Goal: Information Seeking & Learning: Learn about a topic

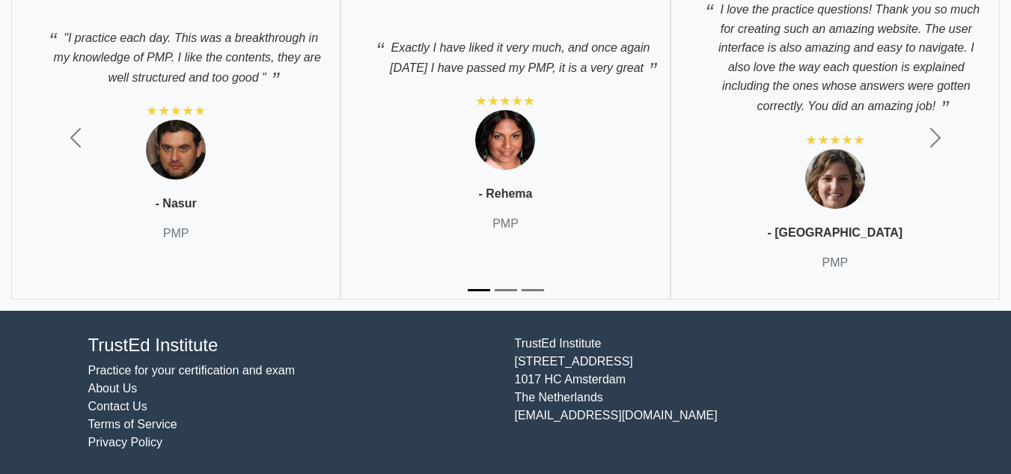
scroll to position [4903, 0]
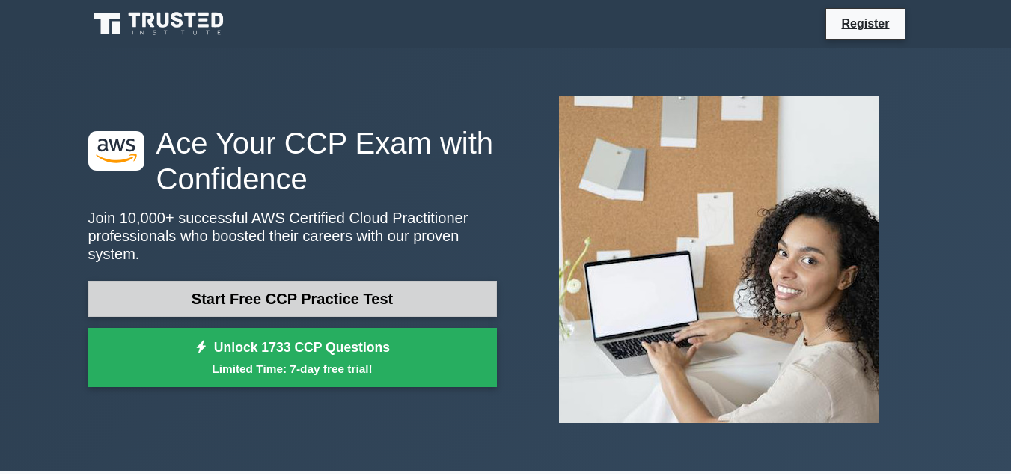
click at [266, 288] on link "Start Free CCP Practice Test" at bounding box center [292, 299] width 409 height 36
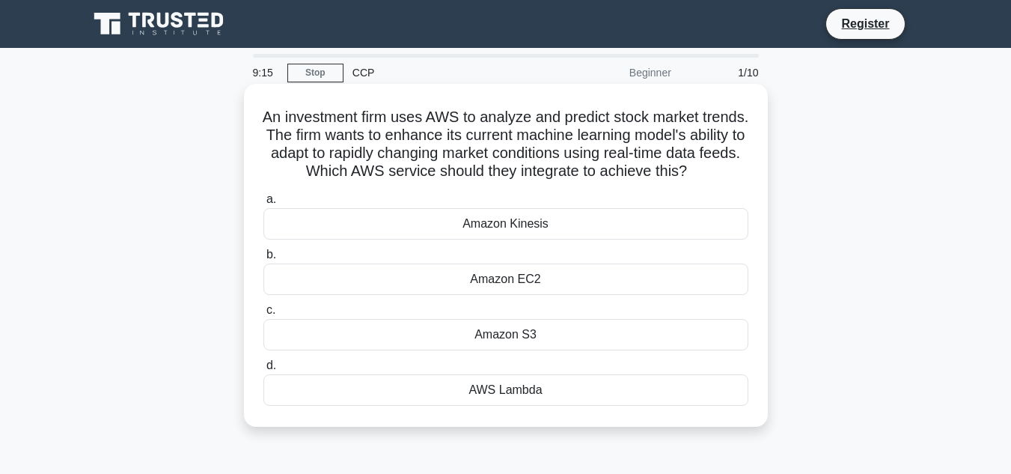
click at [492, 260] on div "a. Amazon Kinesis b. Amazon EC2 c. d." at bounding box center [505, 297] width 503 height 221
click at [489, 239] on div "Amazon Kinesis" at bounding box center [505, 223] width 485 height 31
click at [263, 204] on input "a. Amazon Kinesis" at bounding box center [263, 200] width 0 height 10
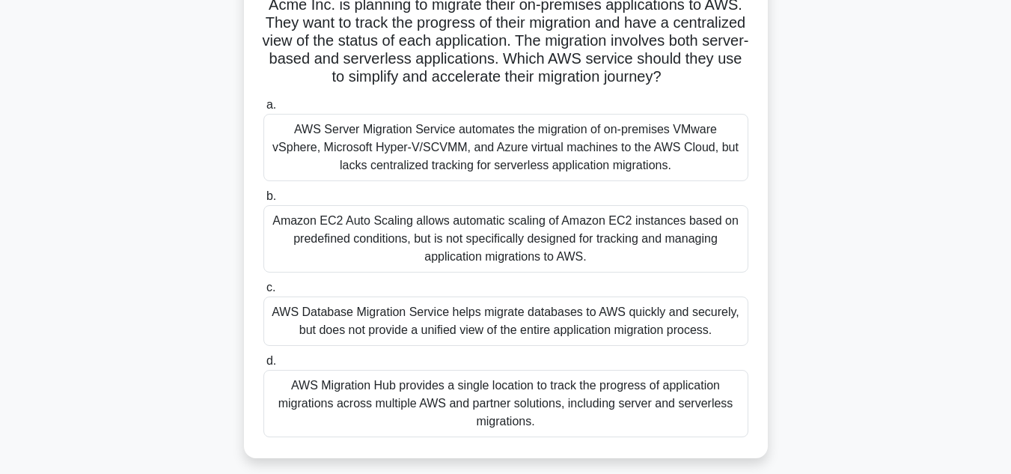
scroll to position [120, 0]
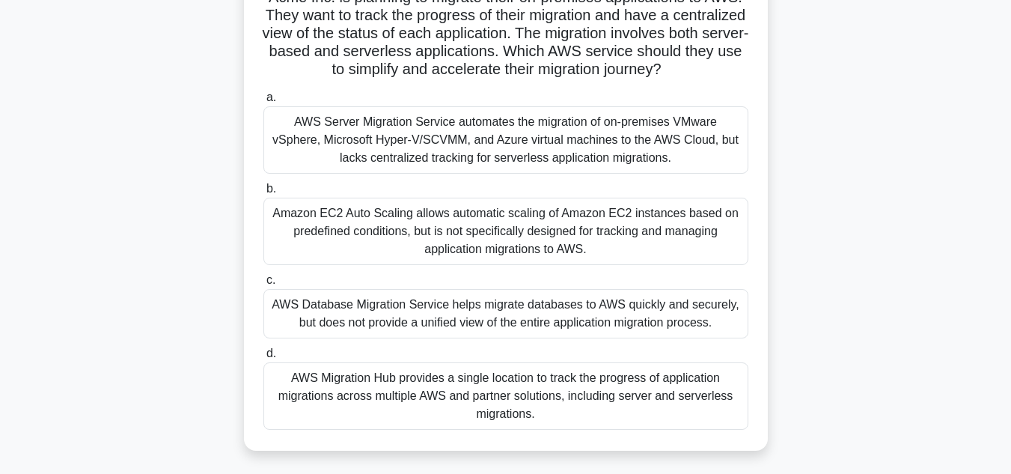
click at [478, 404] on div "AWS Migration Hub provides a single location to track the progress of applicati…" at bounding box center [505, 395] width 485 height 67
click at [263, 358] on input "d. AWS Migration Hub provides a single location to track the progress of applic…" at bounding box center [263, 354] width 0 height 10
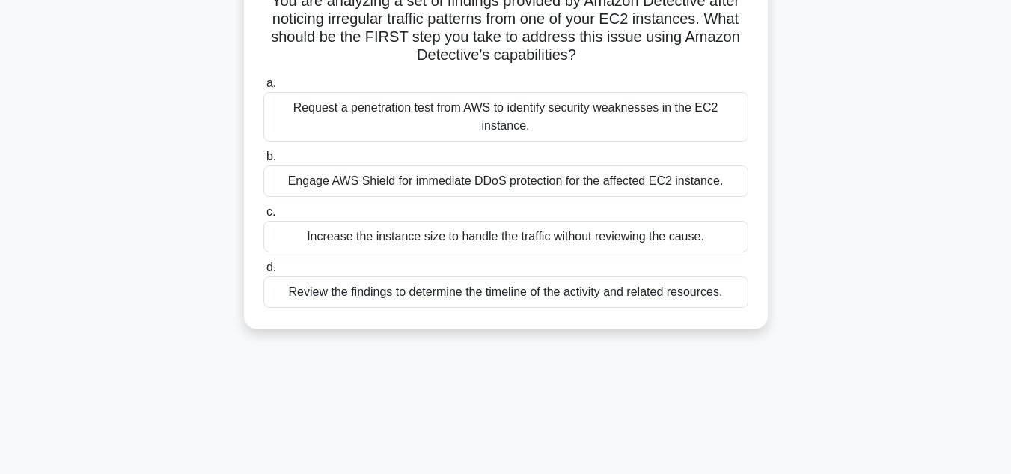
scroll to position [0, 0]
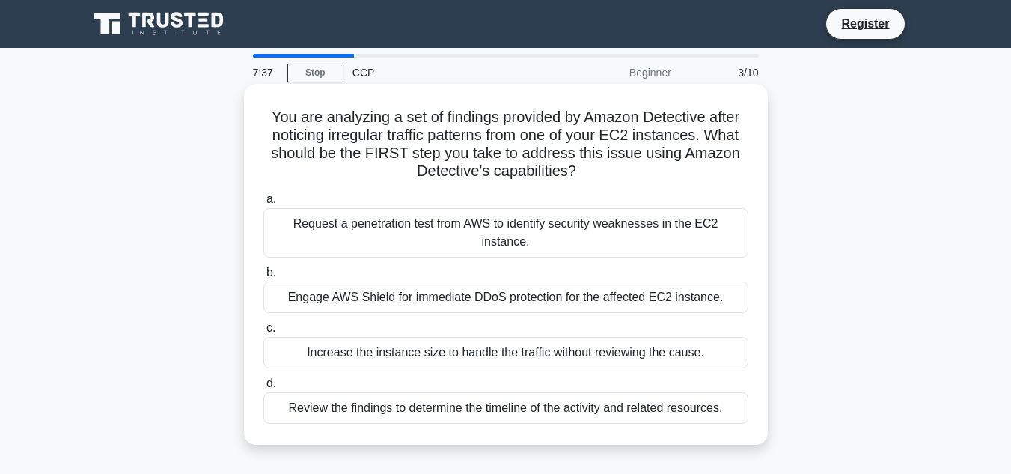
click at [397, 397] on div "Review the findings to determine the timeline of the activity and related resou…" at bounding box center [505, 407] width 485 height 31
click at [263, 388] on input "d. Review the findings to determine the timeline of the activity and related re…" at bounding box center [263, 384] width 0 height 10
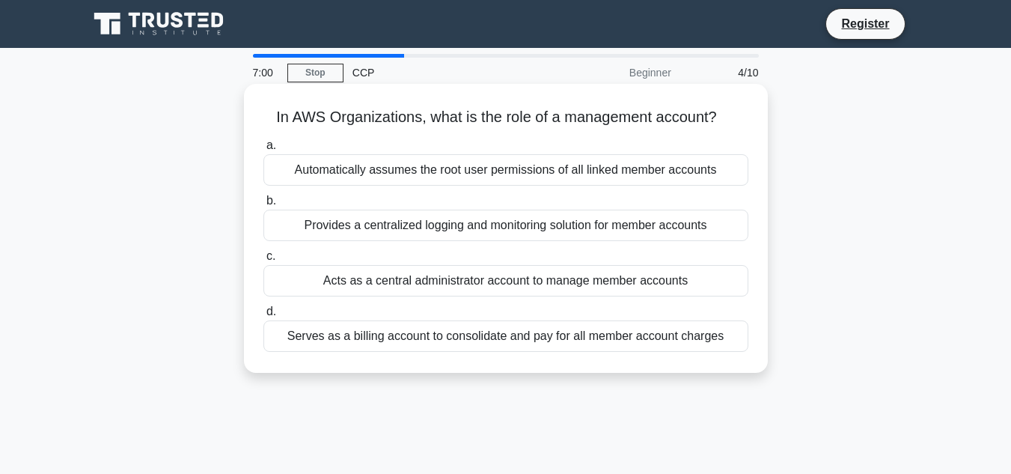
click at [462, 341] on div "Serves as a billing account to consolidate and pay for all member account charg…" at bounding box center [505, 335] width 485 height 31
click at [263, 317] on input "d. Serves as a billing account to consolidate and pay for all member account ch…" at bounding box center [263, 312] width 0 height 10
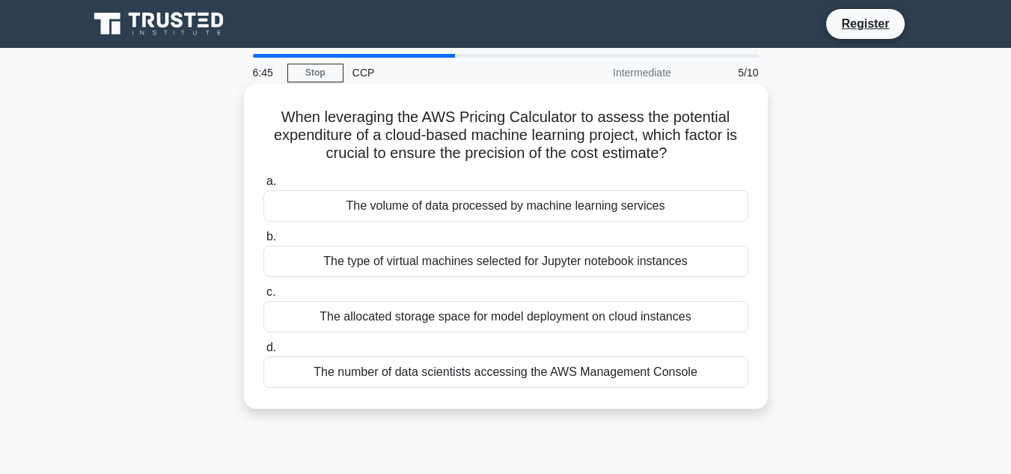
click at [424, 320] on div "The allocated storage space for model deployment on cloud instances" at bounding box center [505, 316] width 485 height 31
click at [263, 297] on input "c. The allocated storage space for model deployment on cloud instances" at bounding box center [263, 292] width 0 height 10
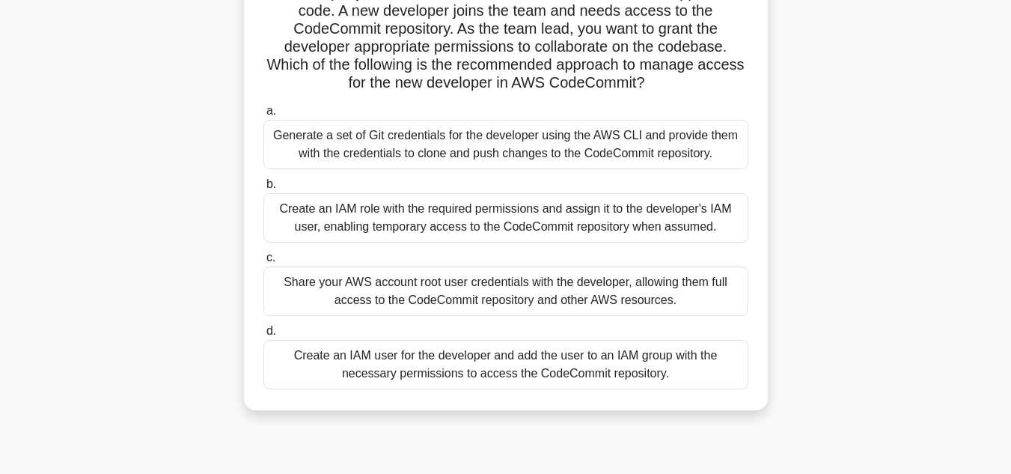
scroll to position [150, 0]
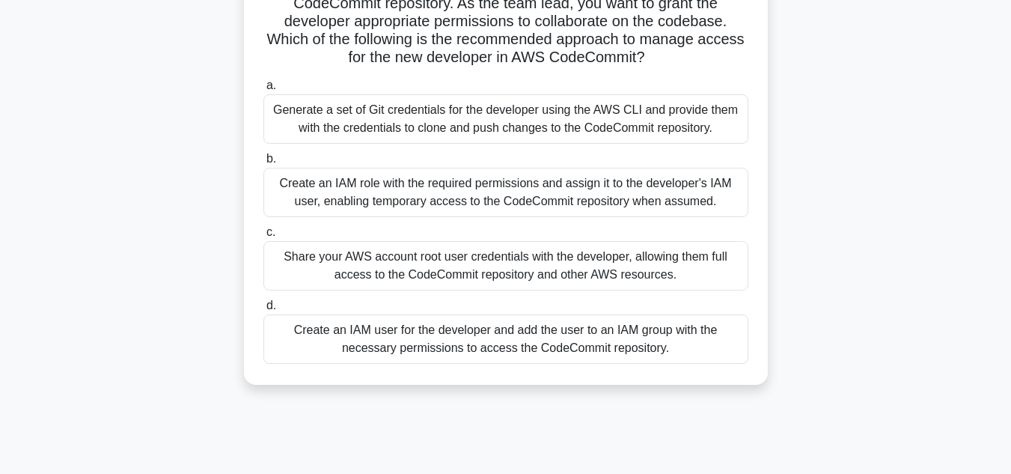
click at [627, 331] on div "Create an IAM user for the developer and add the user to an IAM group with the …" at bounding box center [505, 338] width 485 height 49
click at [263, 311] on input "d. Create an IAM user for the developer and add the user to an IAM group with t…" at bounding box center [263, 306] width 0 height 10
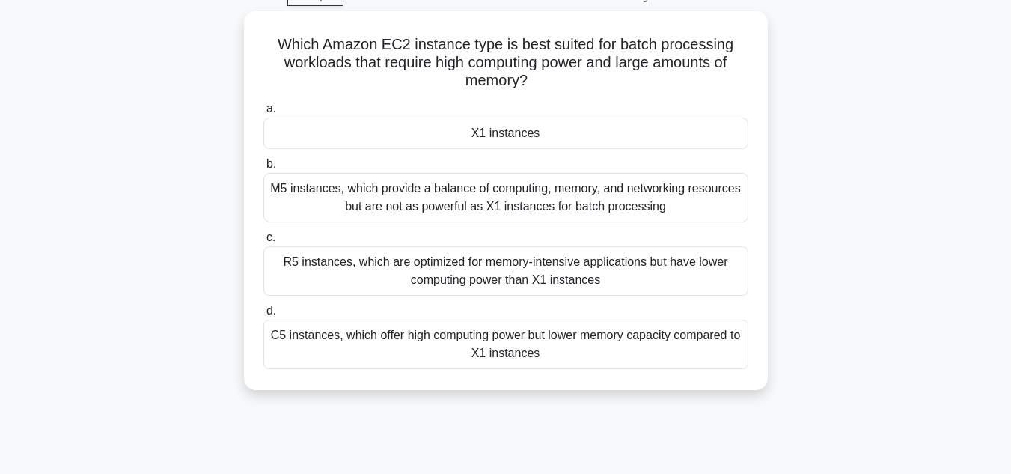
scroll to position [0, 0]
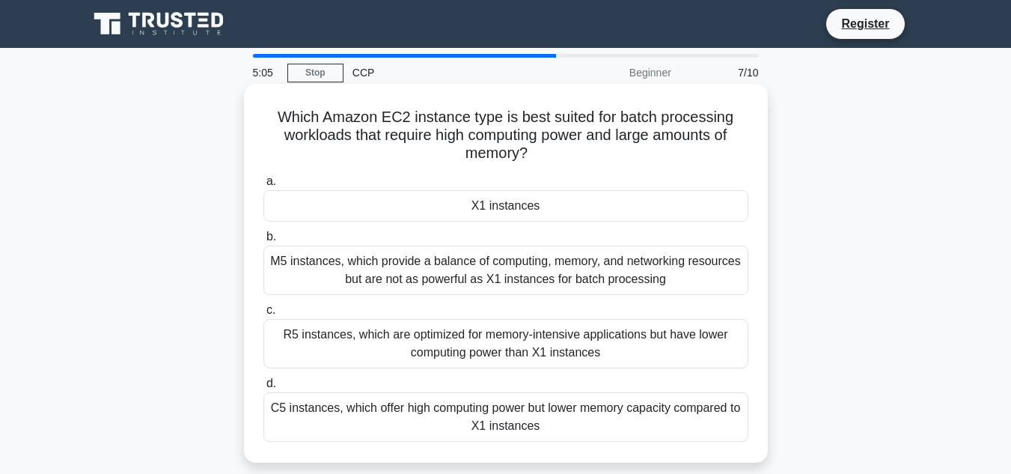
click at [565, 270] on div "M5 instances, which provide a balance of computing, memory, and networking reso…" at bounding box center [505, 269] width 485 height 49
click at [263, 242] on input "b. M5 instances, which provide a balance of computing, memory, and networking r…" at bounding box center [263, 237] width 0 height 10
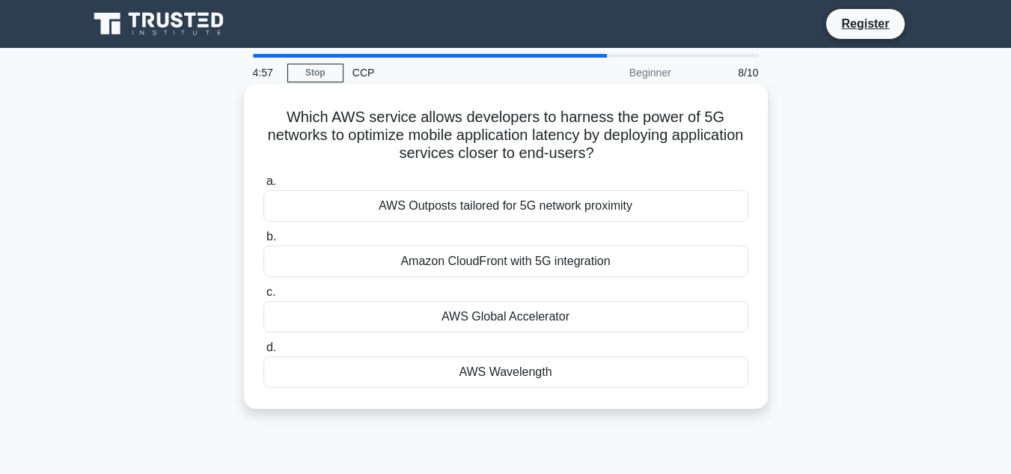
click at [480, 213] on div "AWS Outposts tailored for 5G network proximity" at bounding box center [505, 205] width 485 height 31
click at [263, 186] on input "a. AWS Outposts tailored for 5G network proximity" at bounding box center [263, 182] width 0 height 10
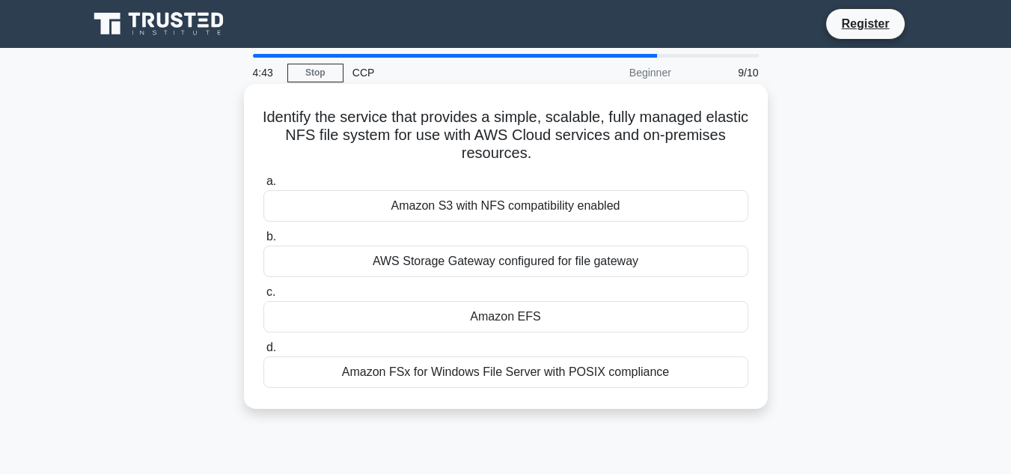
click at [450, 382] on div "Amazon FSx for Windows File Server with POSIX compliance" at bounding box center [505, 371] width 485 height 31
click at [263, 352] on input "d. Amazon FSx for Windows File Server with POSIX compliance" at bounding box center [263, 348] width 0 height 10
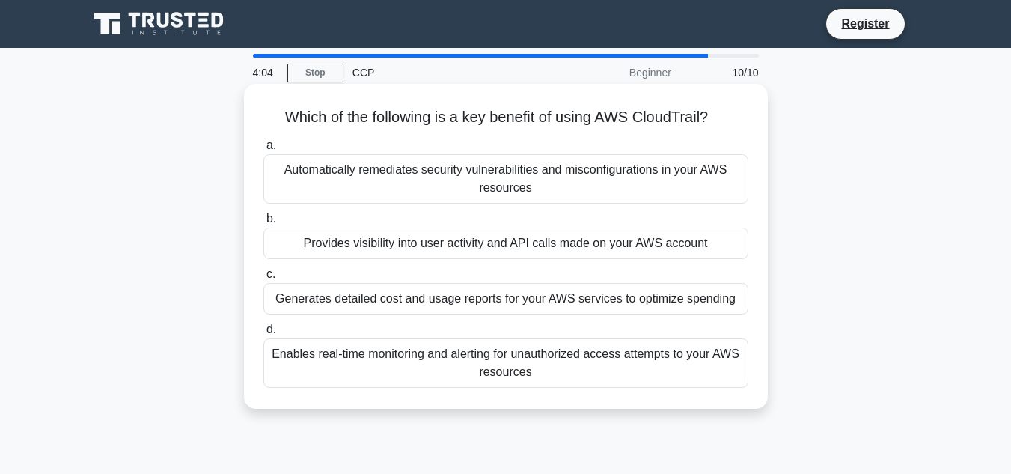
click at [689, 361] on div "Enables real-time monitoring and alerting for unauthorized access attempts to y…" at bounding box center [505, 362] width 485 height 49
click at [263, 334] on input "d. Enables real-time monitoring and alerting for unauthorized access attempts t…" at bounding box center [263, 330] width 0 height 10
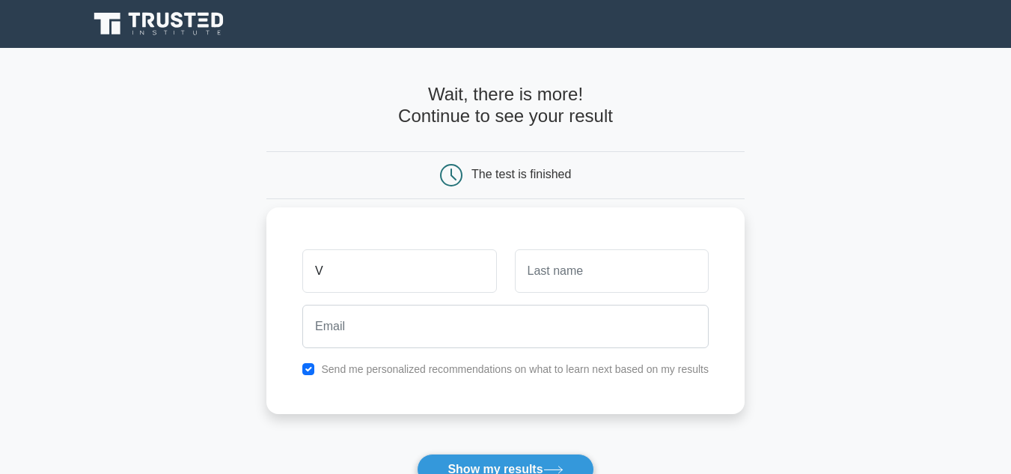
type input "V"
click at [599, 279] on input "text" at bounding box center [612, 270] width 194 height 43
type input "P"
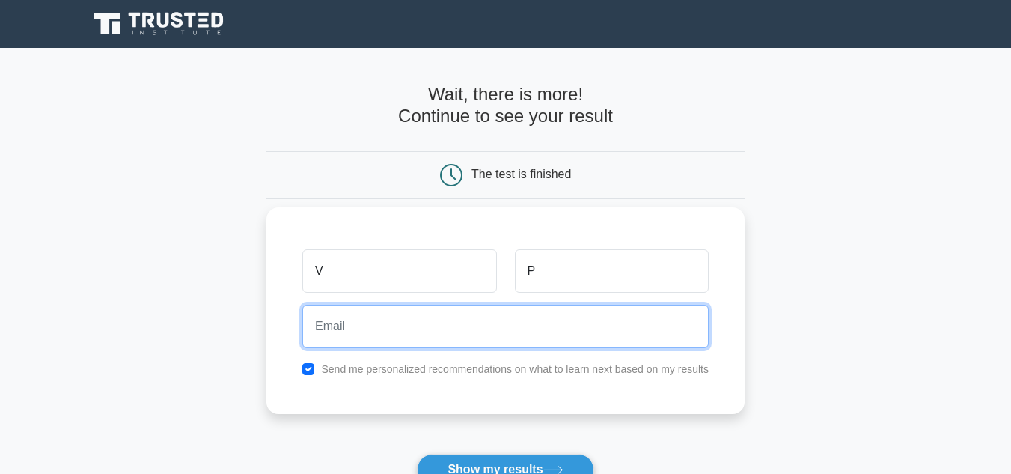
click at [420, 336] on input "email" at bounding box center [505, 326] width 406 height 43
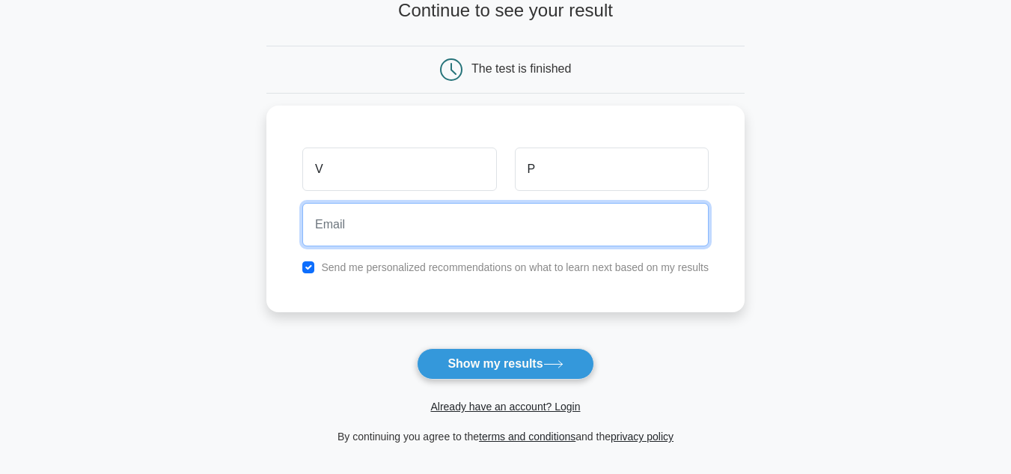
scroll to position [120, 0]
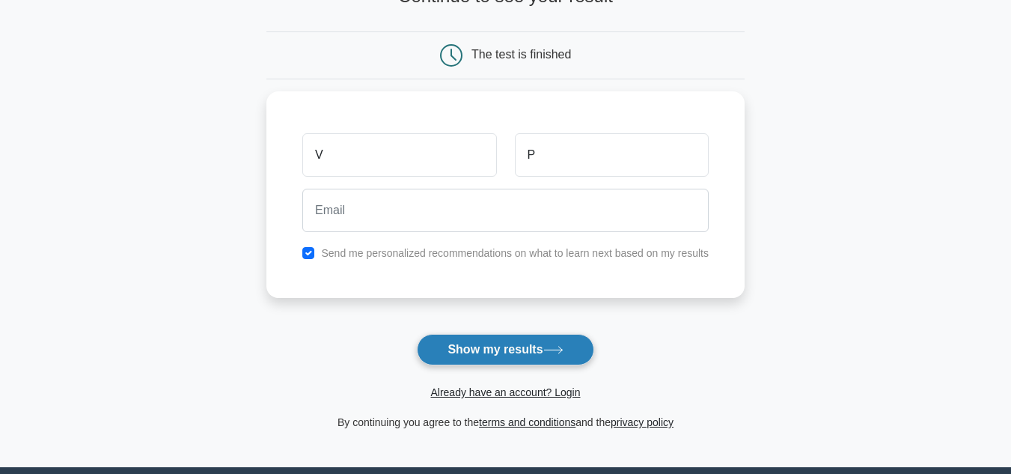
click at [538, 350] on button "Show my results" at bounding box center [505, 349] width 177 height 31
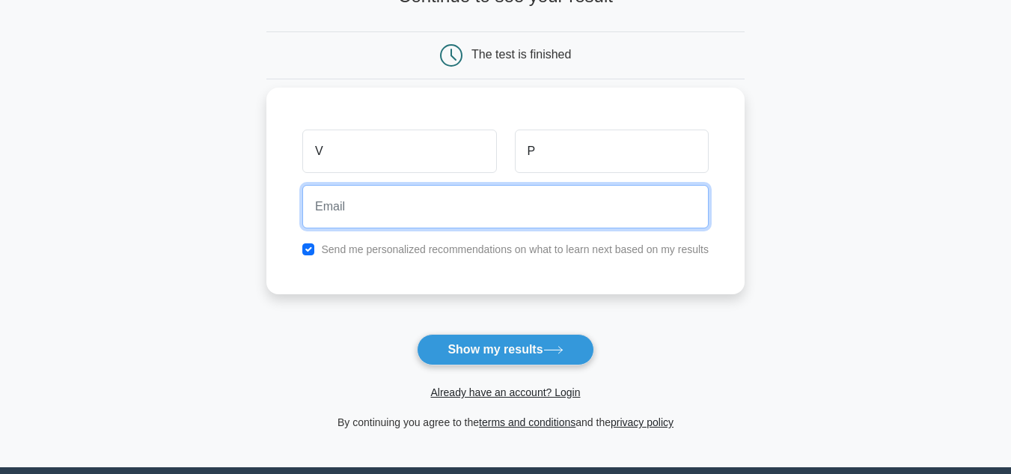
type input "l"
type input "kalpesh.patil412@gmail.com"
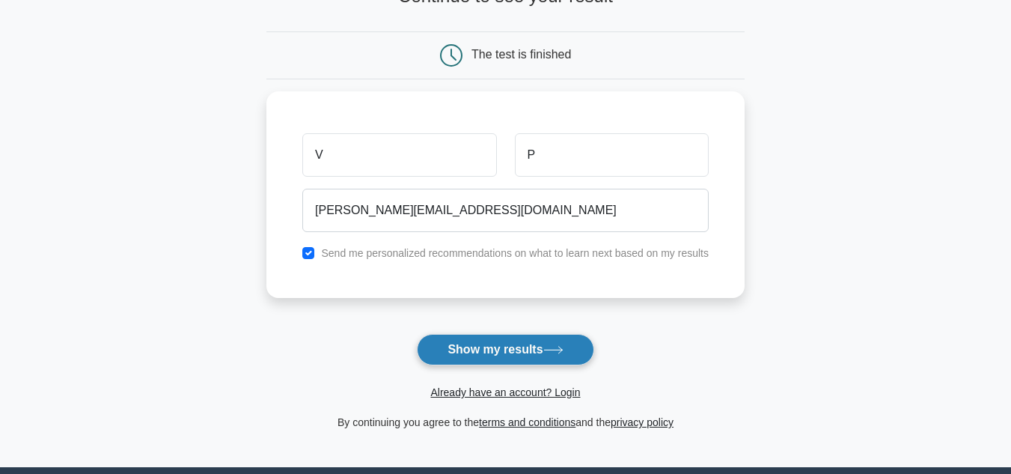
click at [476, 348] on button "Show my results" at bounding box center [505, 349] width 177 height 31
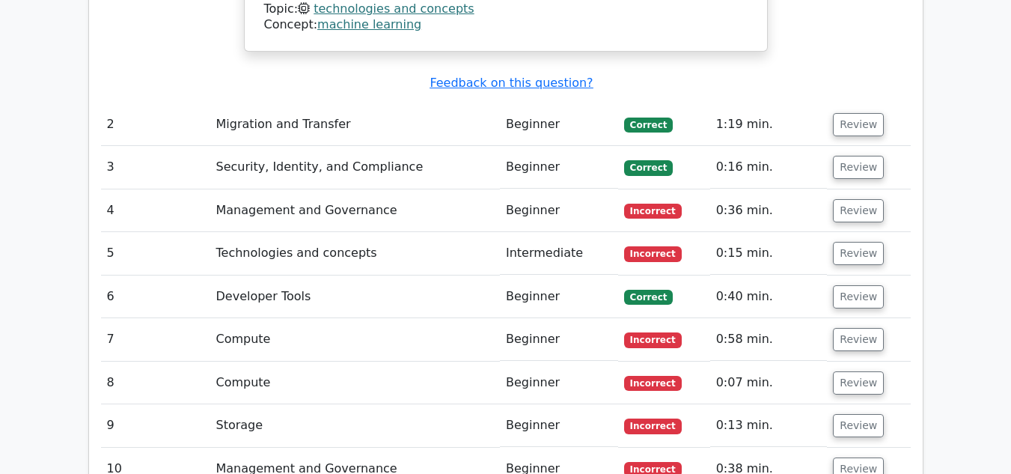
scroll to position [1978, 0]
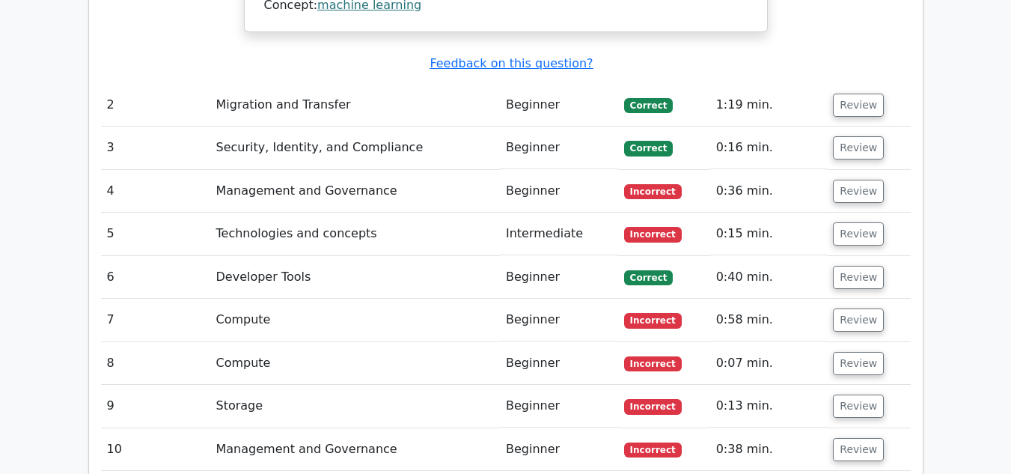
click at [322, 170] on td "Management and Governance" at bounding box center [355, 191] width 290 height 43
click at [863, 180] on button "Review" at bounding box center [858, 191] width 51 height 23
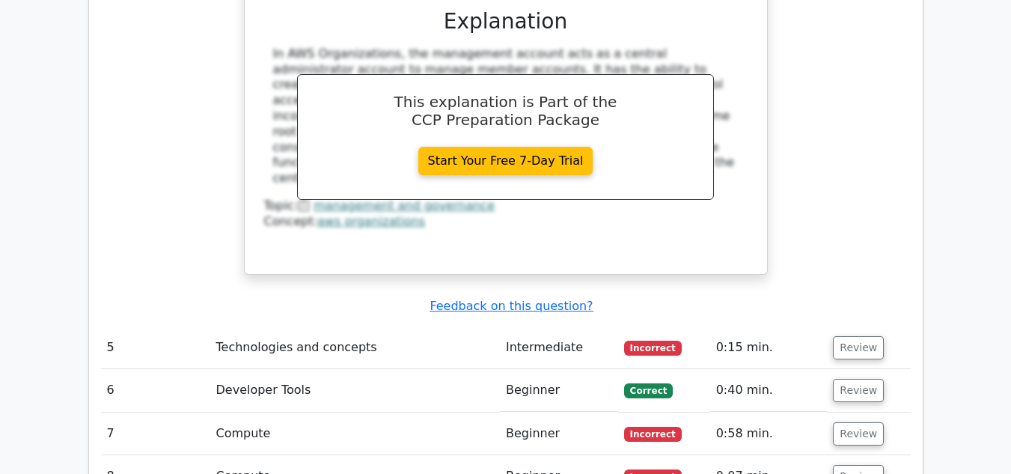
scroll to position [2506, 0]
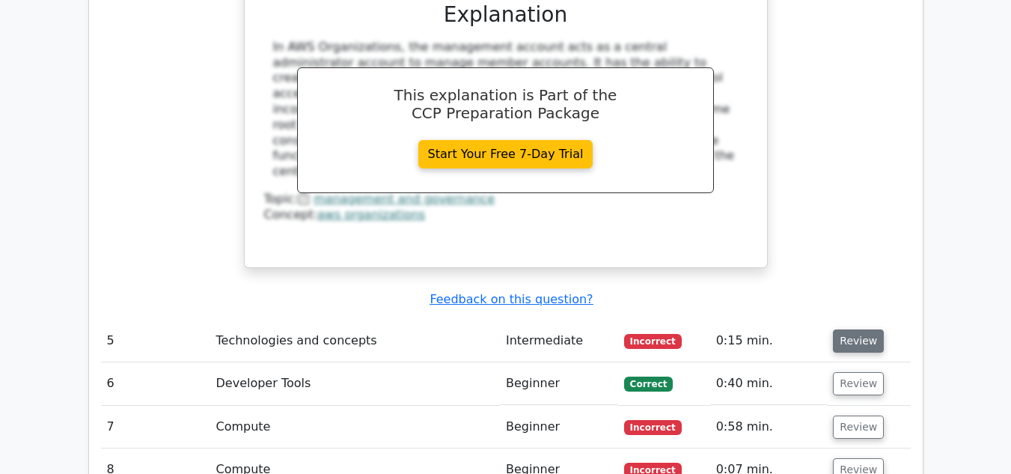
click at [860, 329] on button "Review" at bounding box center [858, 340] width 51 height 23
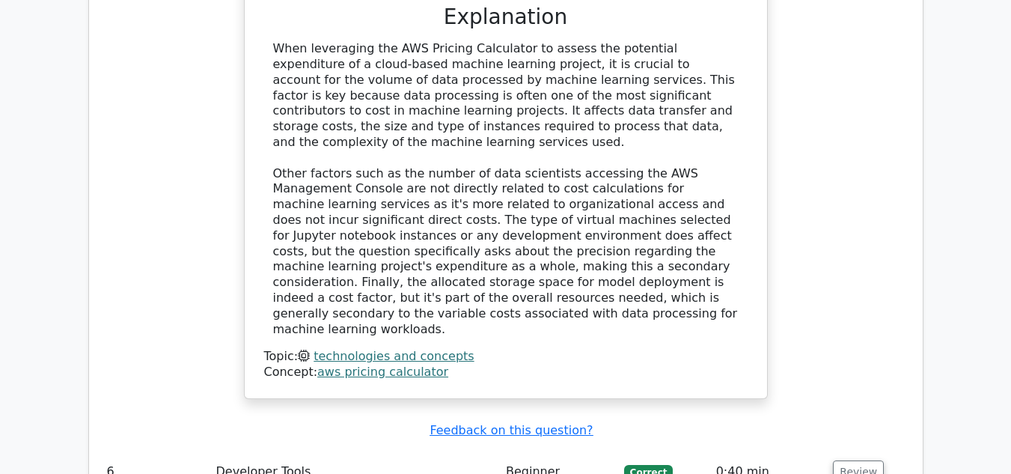
scroll to position [3194, 0]
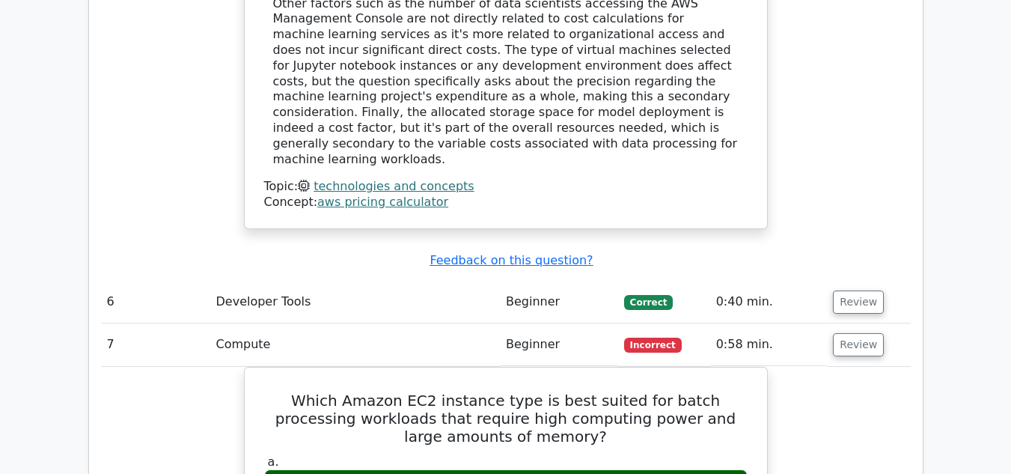
scroll to position [3374, 0]
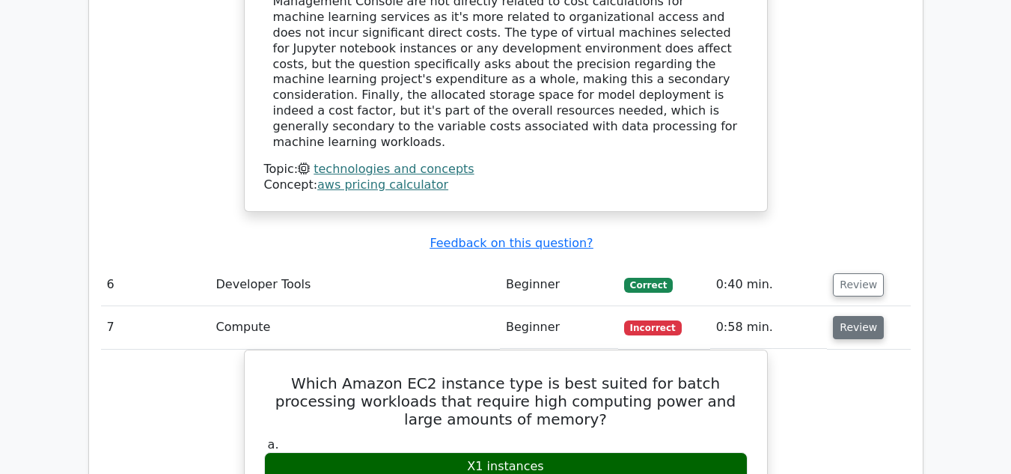
click at [849, 316] on button "Review" at bounding box center [858, 327] width 51 height 23
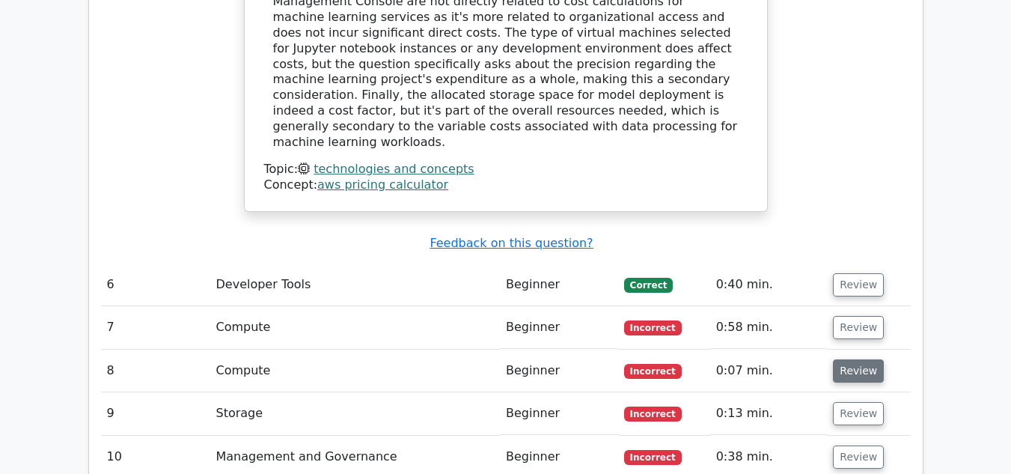
click at [847, 359] on button "Review" at bounding box center [858, 370] width 51 height 23
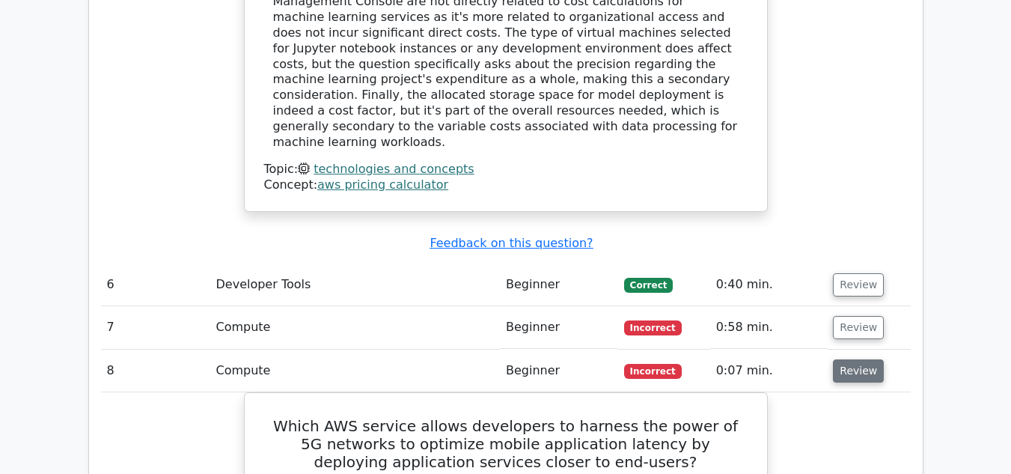
click at [847, 359] on button "Review" at bounding box center [858, 370] width 51 height 23
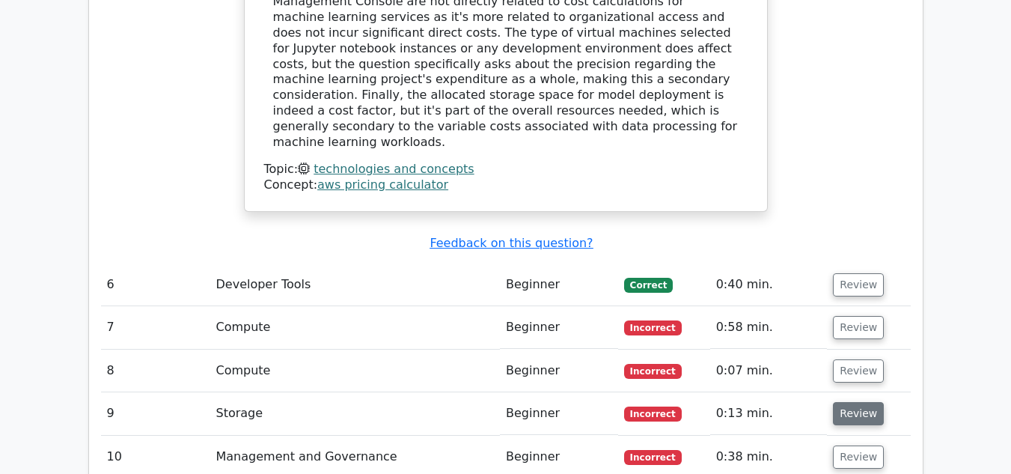
click at [846, 402] on button "Review" at bounding box center [858, 413] width 51 height 23
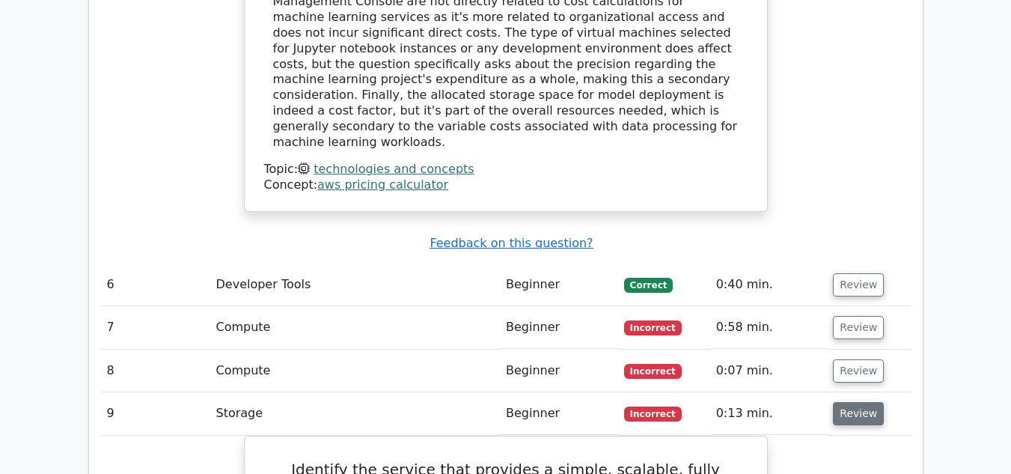
click at [846, 402] on button "Review" at bounding box center [858, 413] width 51 height 23
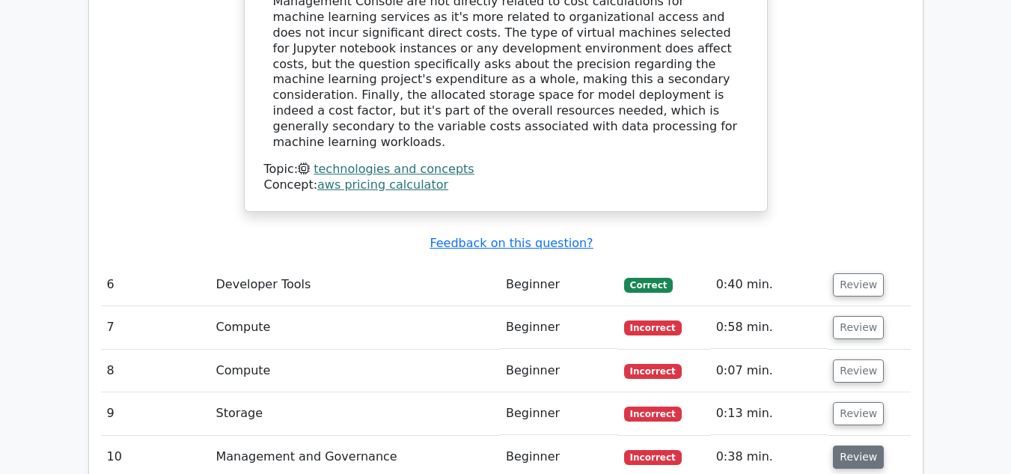
click at [849, 445] on button "Review" at bounding box center [858, 456] width 51 height 23
